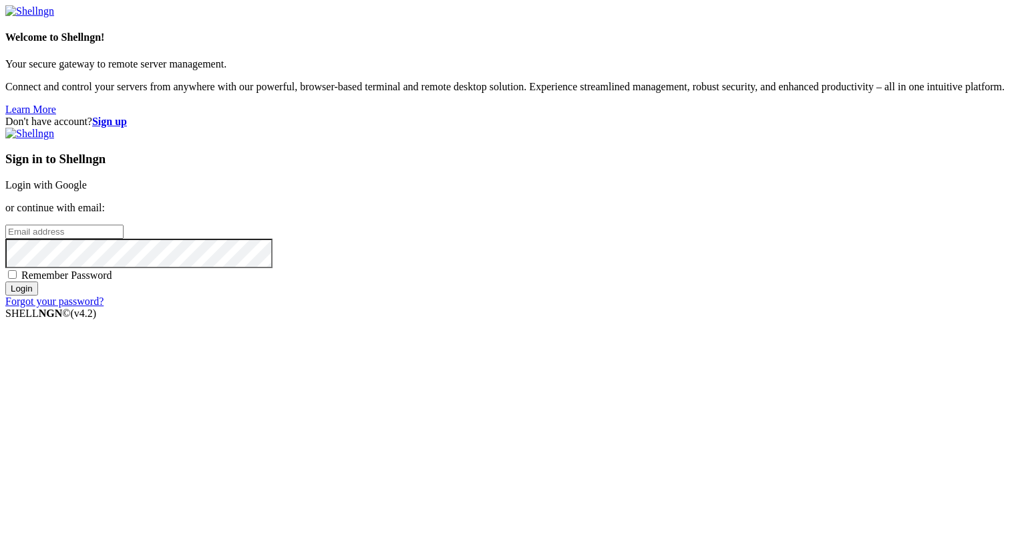
type input "[PERSON_NAME][EMAIL_ADDRESS][DOMAIN_NAME]"
click at [38, 295] on input "Login" at bounding box center [21, 288] width 33 height 14
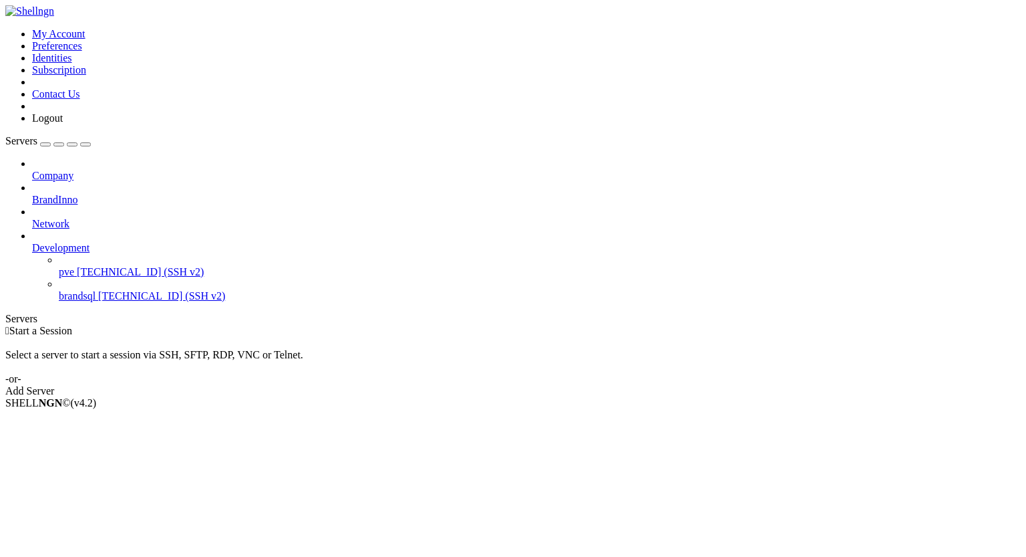
click at [100, 266] on span "[TECHNICAL_ID] (SSH v2)" at bounding box center [140, 271] width 127 height 11
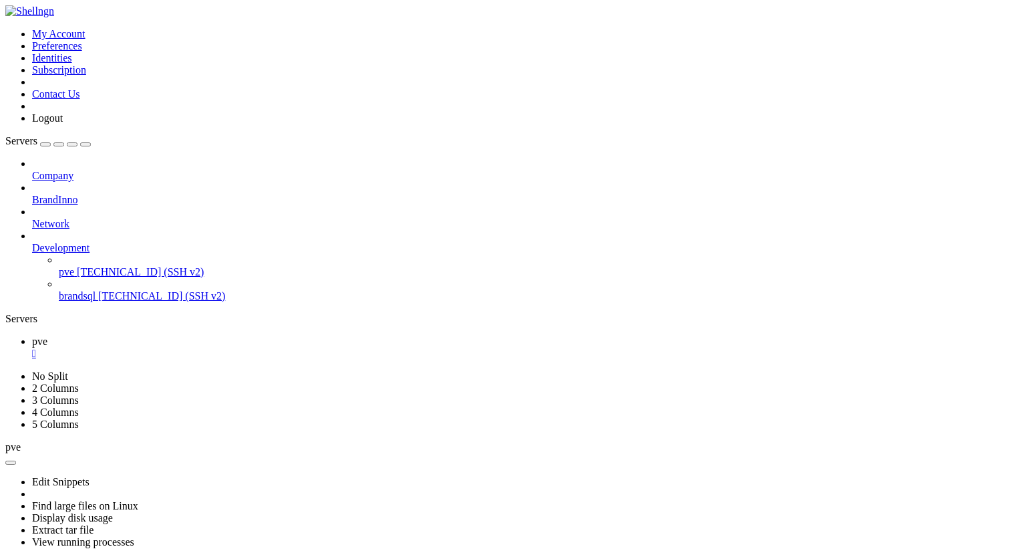
drag, startPoint x: 163, startPoint y: 693, endPoint x: 158, endPoint y: 613, distance: 79.7
drag, startPoint x: 158, startPoint y: 613, endPoint x: 130, endPoint y: 645, distance: 42.1
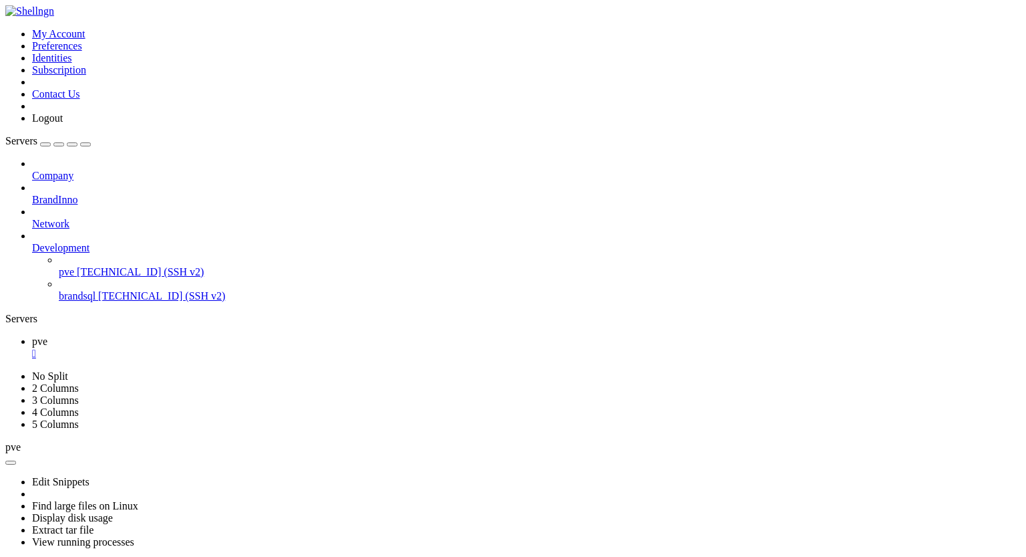
scroll to position [1908, 0]
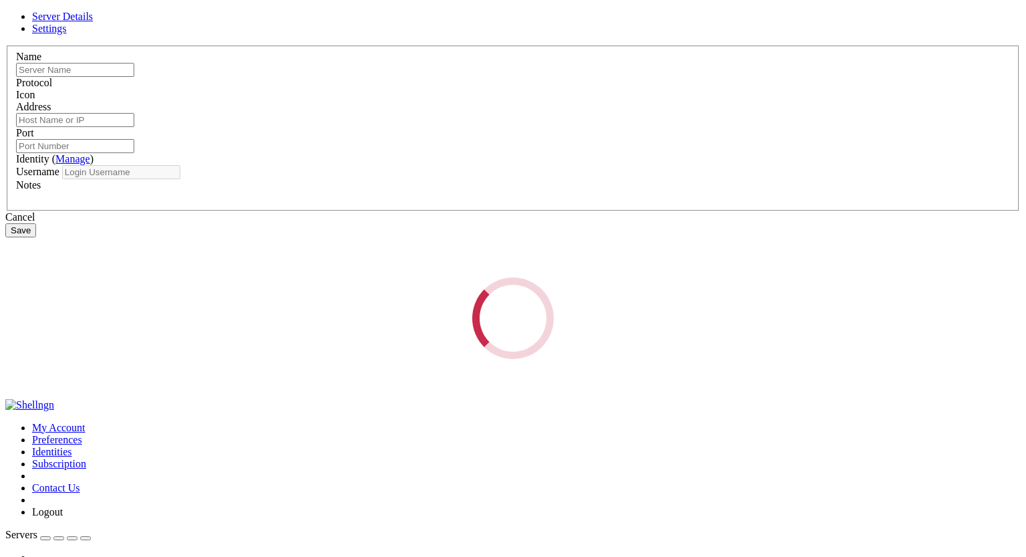
type input "pve"
type input "[TECHNICAL_ID]"
type input "22"
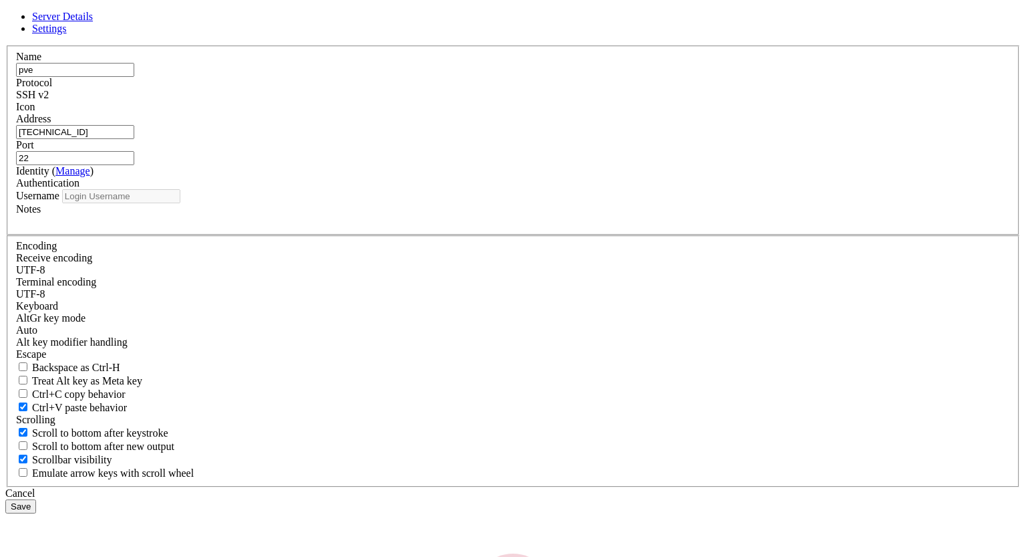
type input "root"
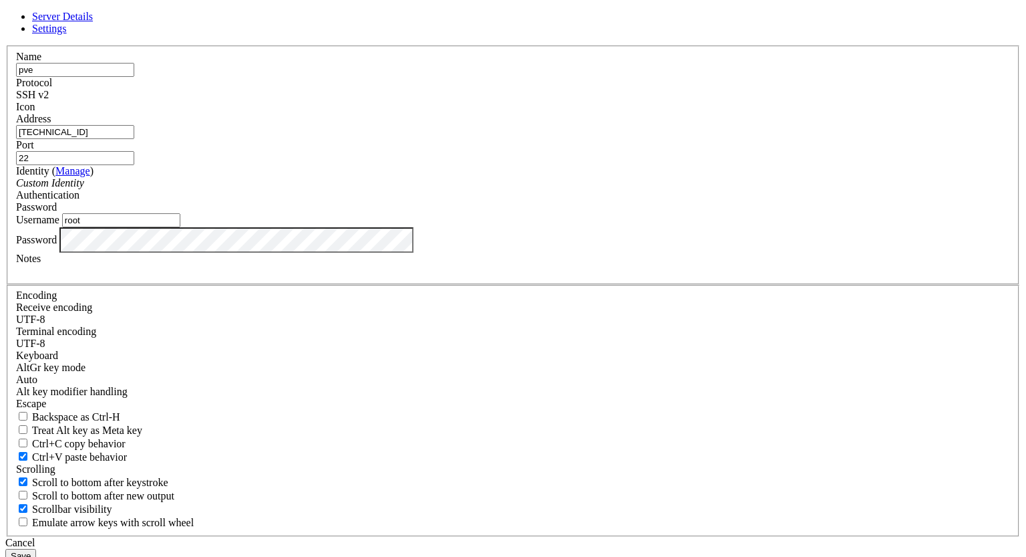
click at [134, 139] on input "[TECHNICAL_ID]" at bounding box center [75, 132] width 118 height 14
drag, startPoint x: 405, startPoint y: 200, endPoint x: 388, endPoint y: 202, distance: 17.5
click at [134, 139] on input "[TECHNICAL_ID]" at bounding box center [75, 132] width 118 height 14
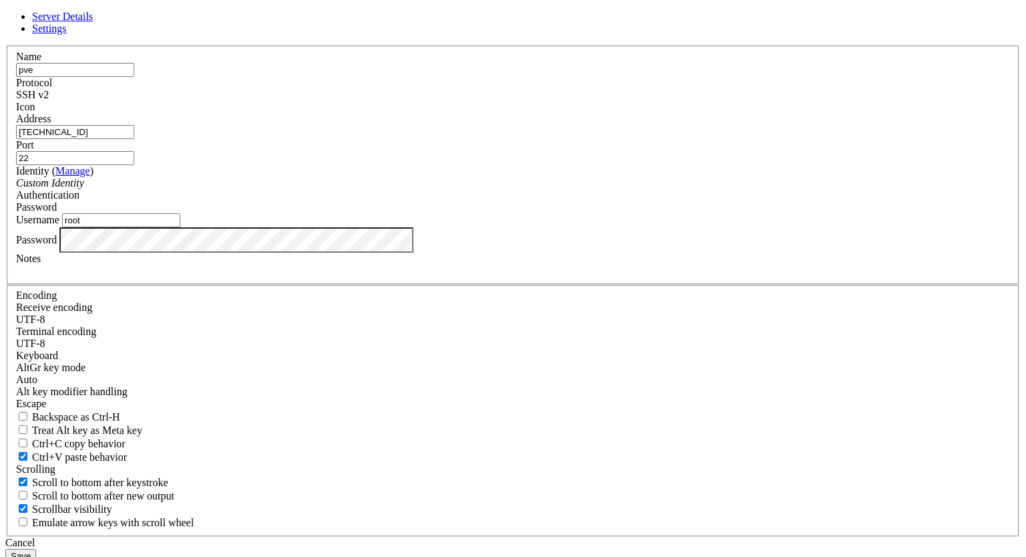
click at [588, 537] on div "Cancel" at bounding box center [513, 543] width 1016 height 12
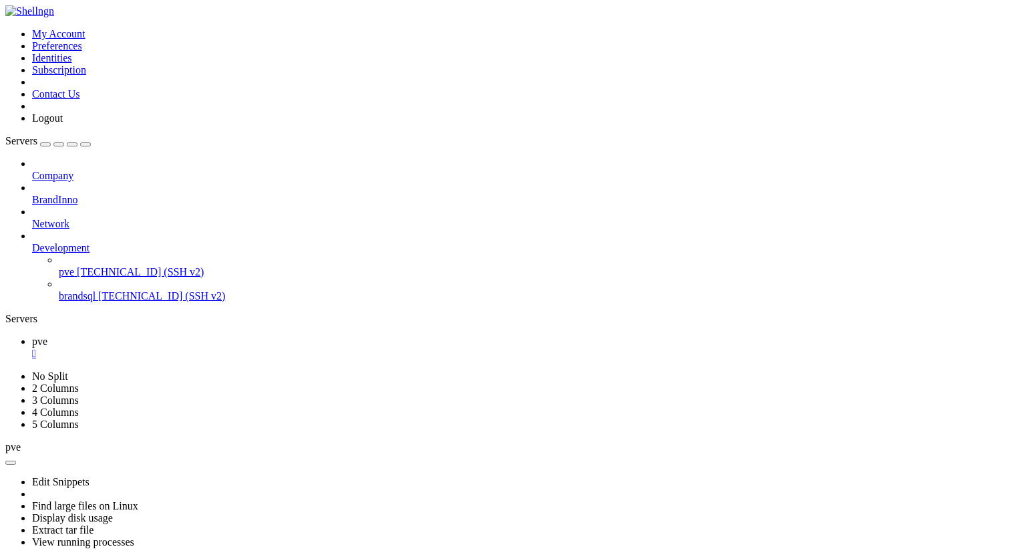
scroll to position [6452, 0]
drag, startPoint x: 426, startPoint y: 962, endPoint x: 226, endPoint y: 1029, distance: 210.9
click at [74, 266] on span "pve" at bounding box center [66, 271] width 15 height 11
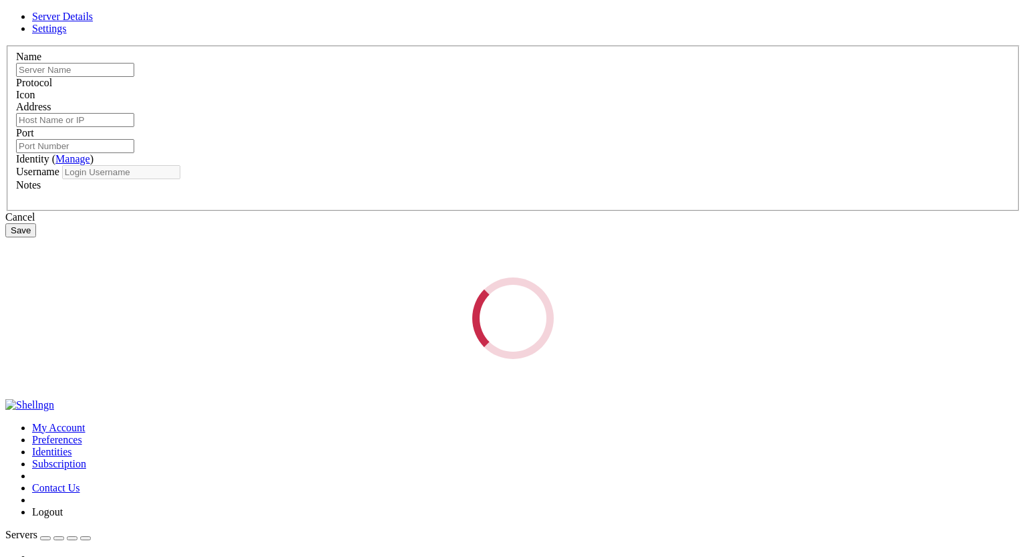
type input "pve"
type input "[TECHNICAL_ID]"
type input "22"
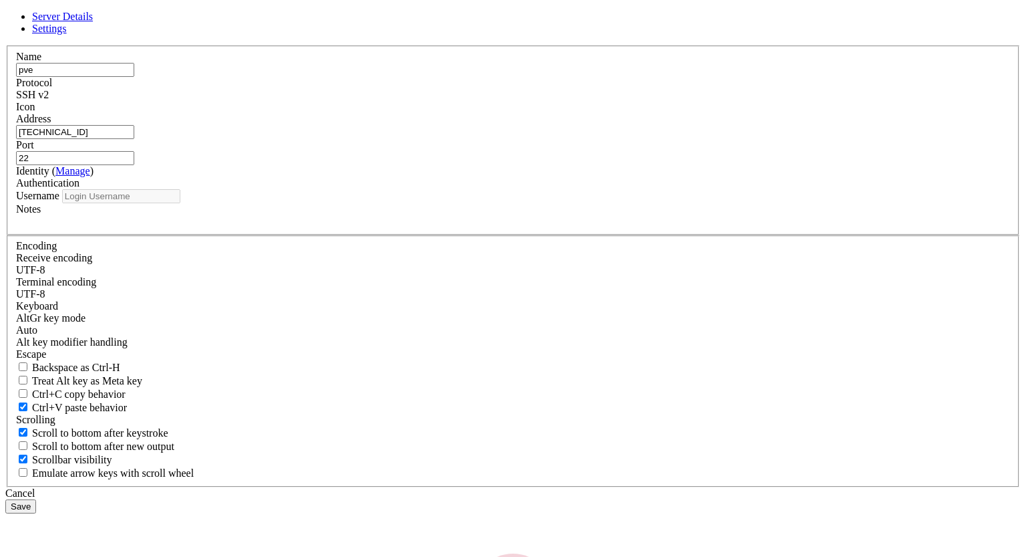
type input "root"
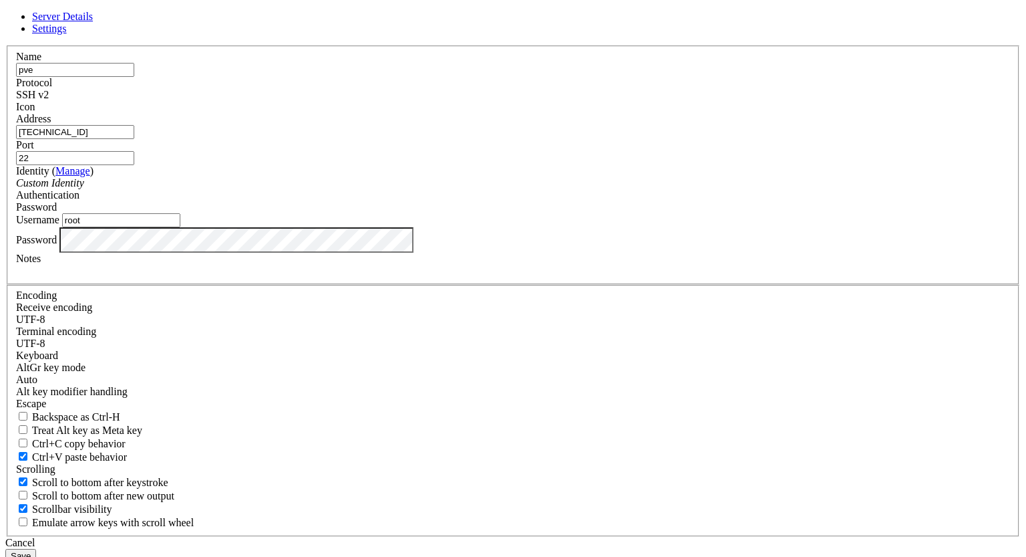
click at [134, 139] on input "[TECHNICAL_ID]" at bounding box center [75, 132] width 118 height 14
click at [585, 537] on div "Cancel" at bounding box center [513, 543] width 1016 height 12
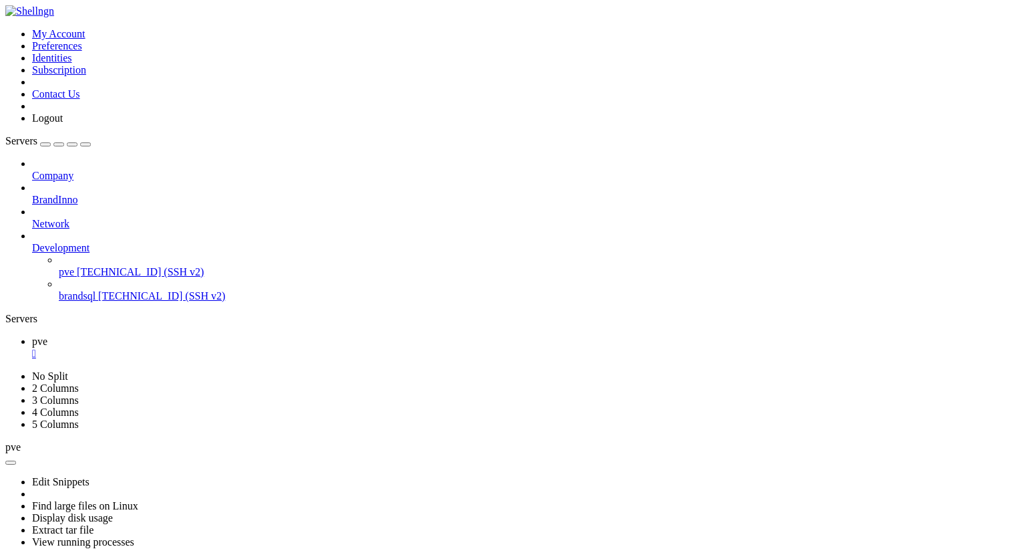
click at [47, 335] on span "pve" at bounding box center [39, 340] width 15 height 11
click at [191, 335] on link "pve " at bounding box center [526, 347] width 989 height 24
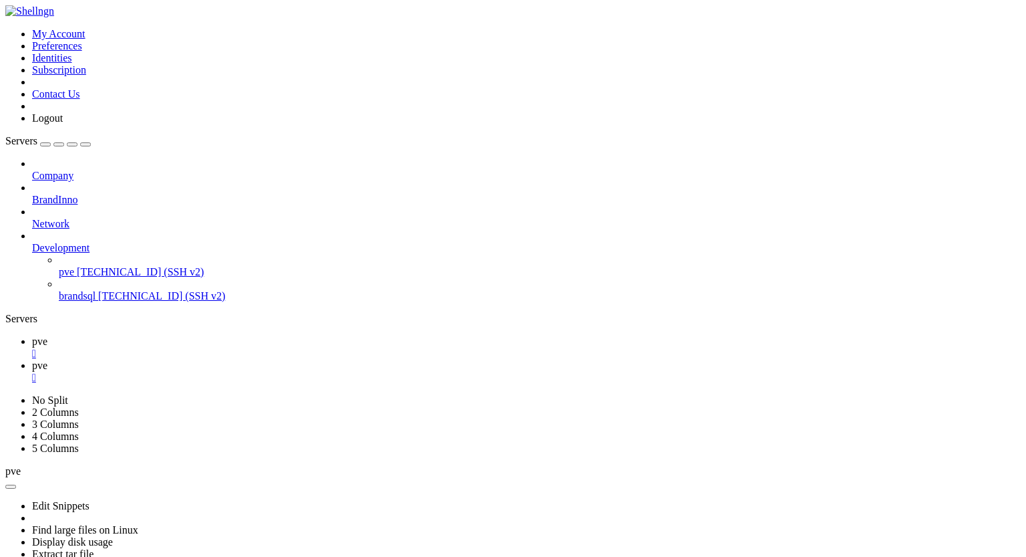
scroll to position [613, 0]
drag, startPoint x: 654, startPoint y: 740, endPoint x: 412, endPoint y: 718, distance: 242.3
click html "Page up ✅ 已 允 许 tcp 端 口 22 ✅ 宿 主 机 访 问 规 则 配 置 完 成 。 5. 动 态 配 置 所 有 已 存 在 虚 拟 机…"
